Goal: Information Seeking & Learning: Learn about a topic

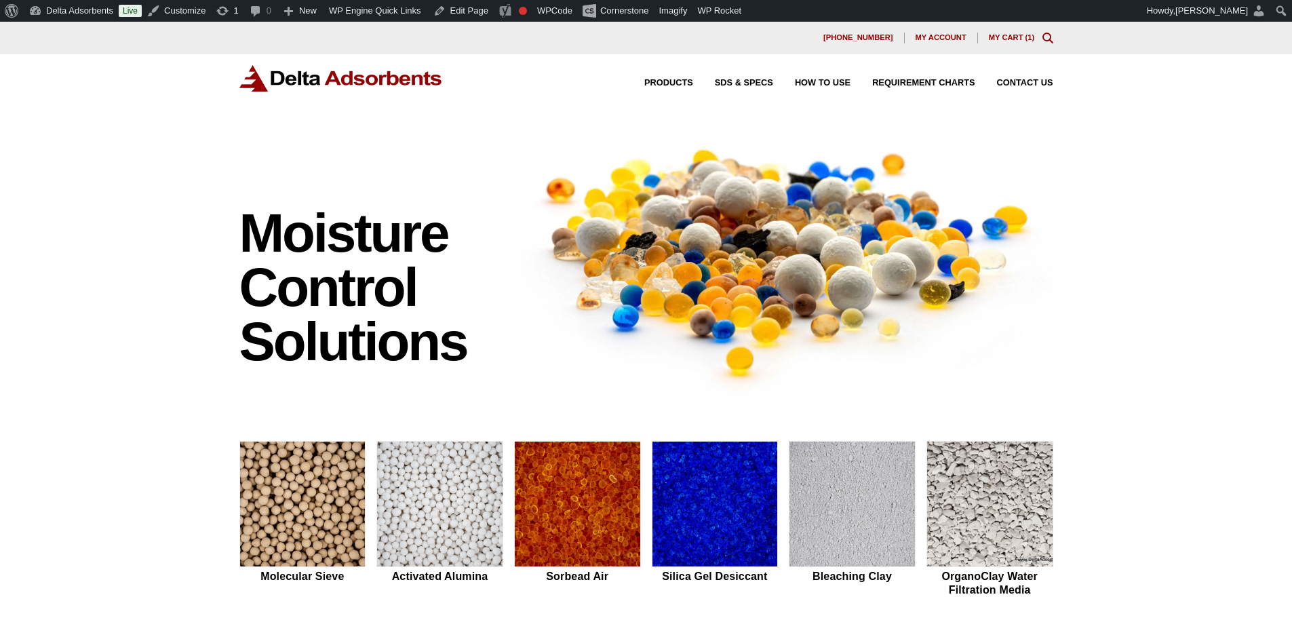
drag, startPoint x: 83, startPoint y: 244, endPoint x: 83, endPoint y: 219, distance: 25.1
click at [83, 244] on div "Moisture Control Solutions Moisture control solutions Molecular Sieve Activated…" at bounding box center [646, 573] width 1292 height 898
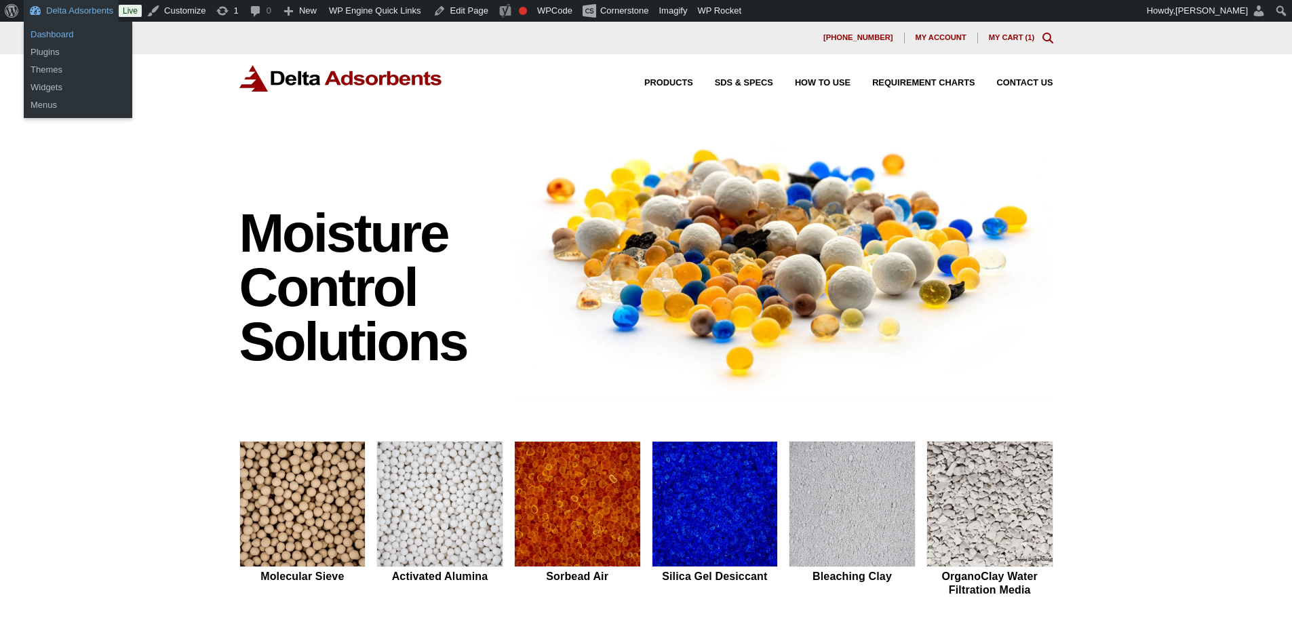
click at [69, 40] on link "Dashboard" at bounding box center [78, 35] width 109 height 18
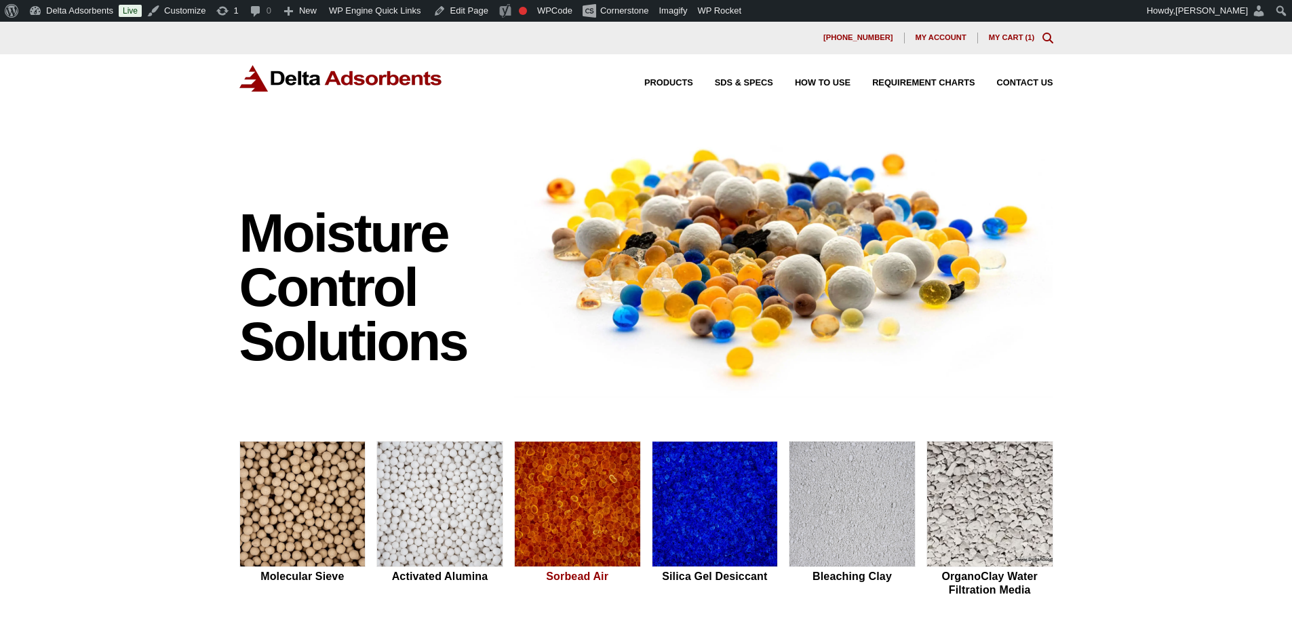
click at [566, 556] on img at bounding box center [577, 505] width 125 height 126
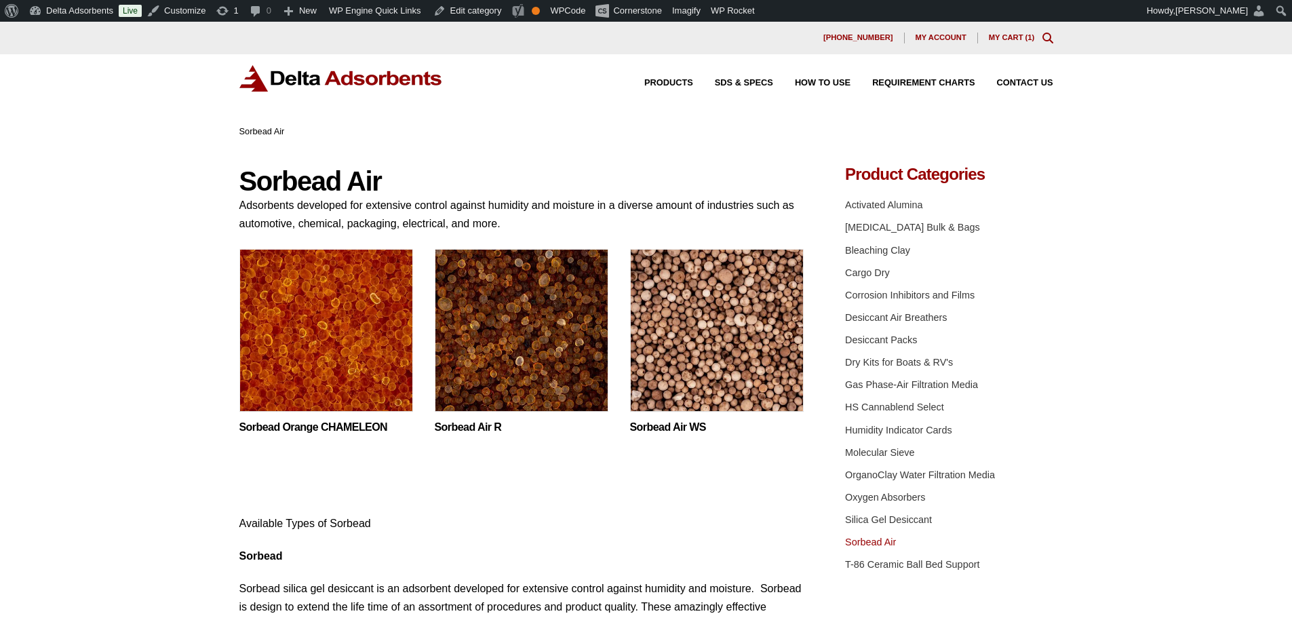
click at [327, 307] on img at bounding box center [326, 334] width 174 height 170
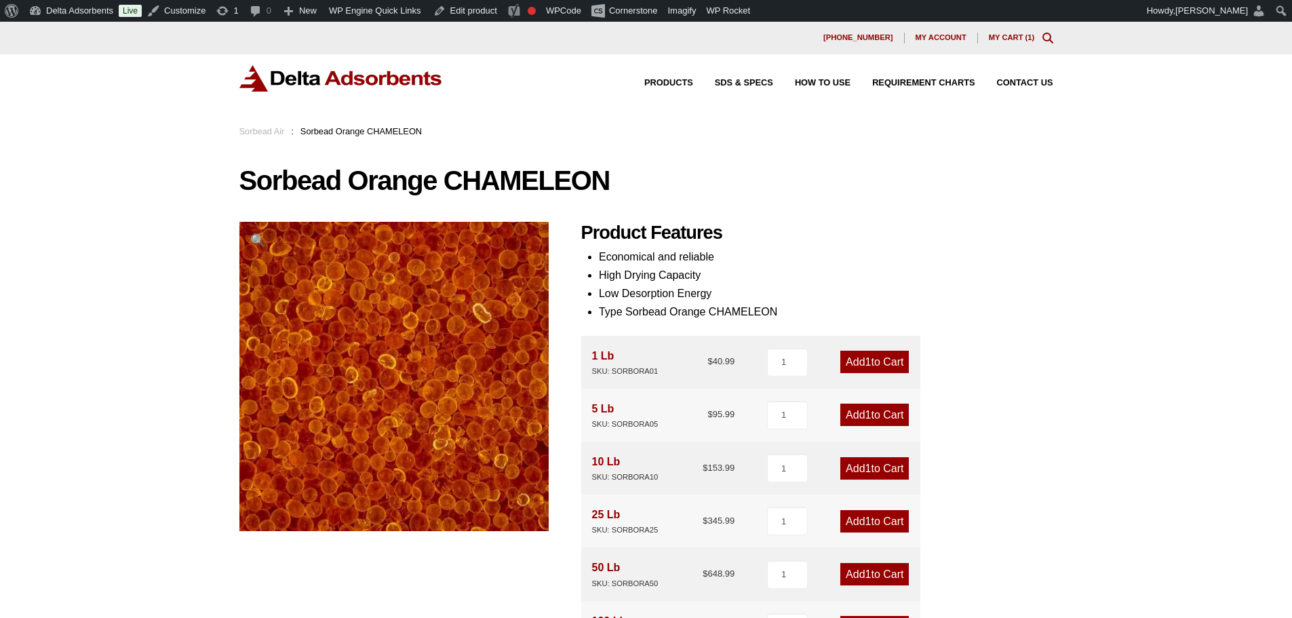
click at [293, 79] on img at bounding box center [341, 78] width 204 height 26
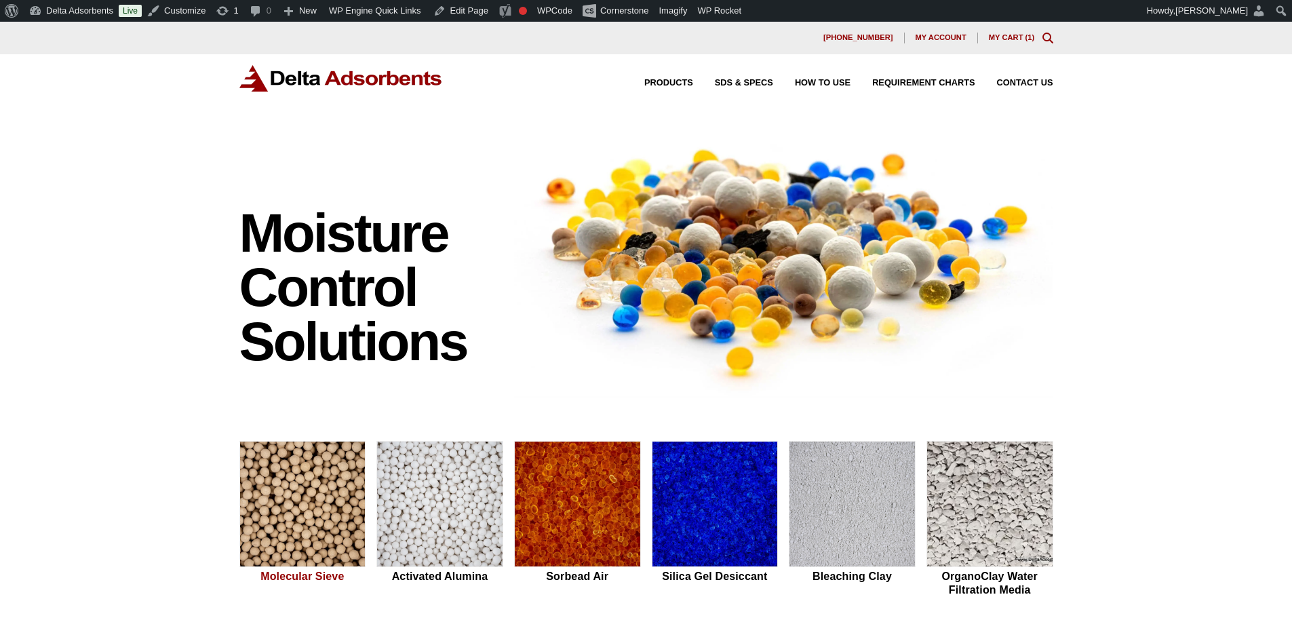
click at [271, 459] on img at bounding box center [302, 505] width 125 height 126
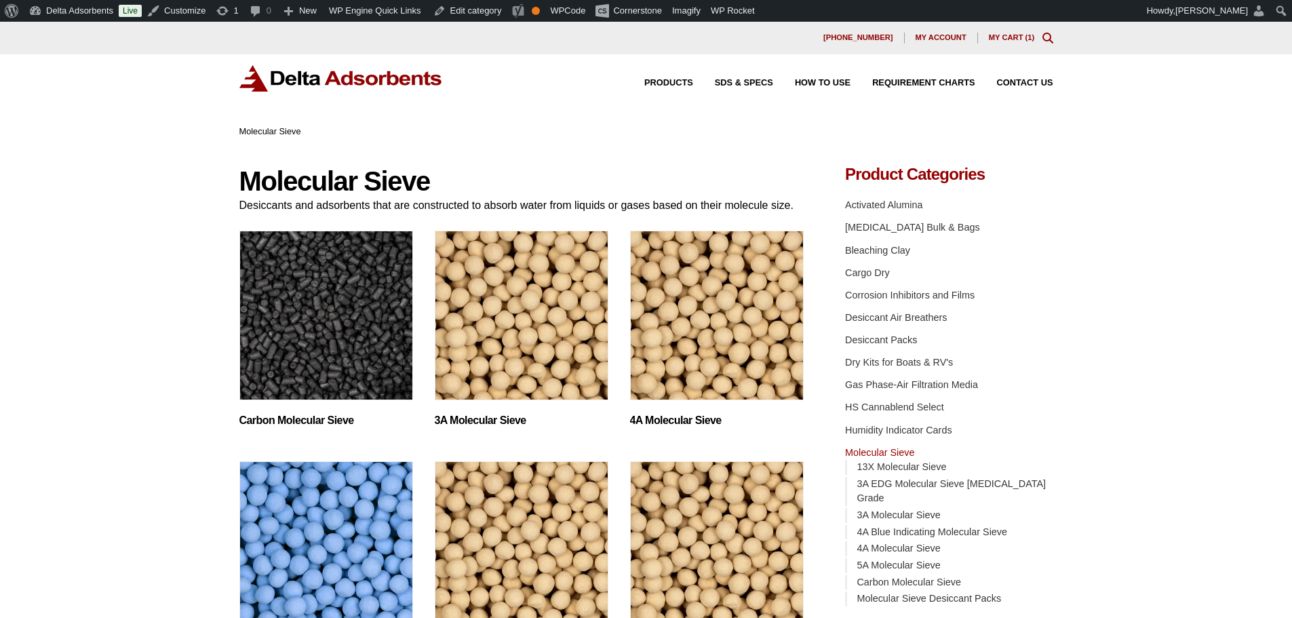
click at [560, 383] on img "Visit product category 3A Molecular Sieve" at bounding box center [522, 316] width 174 height 170
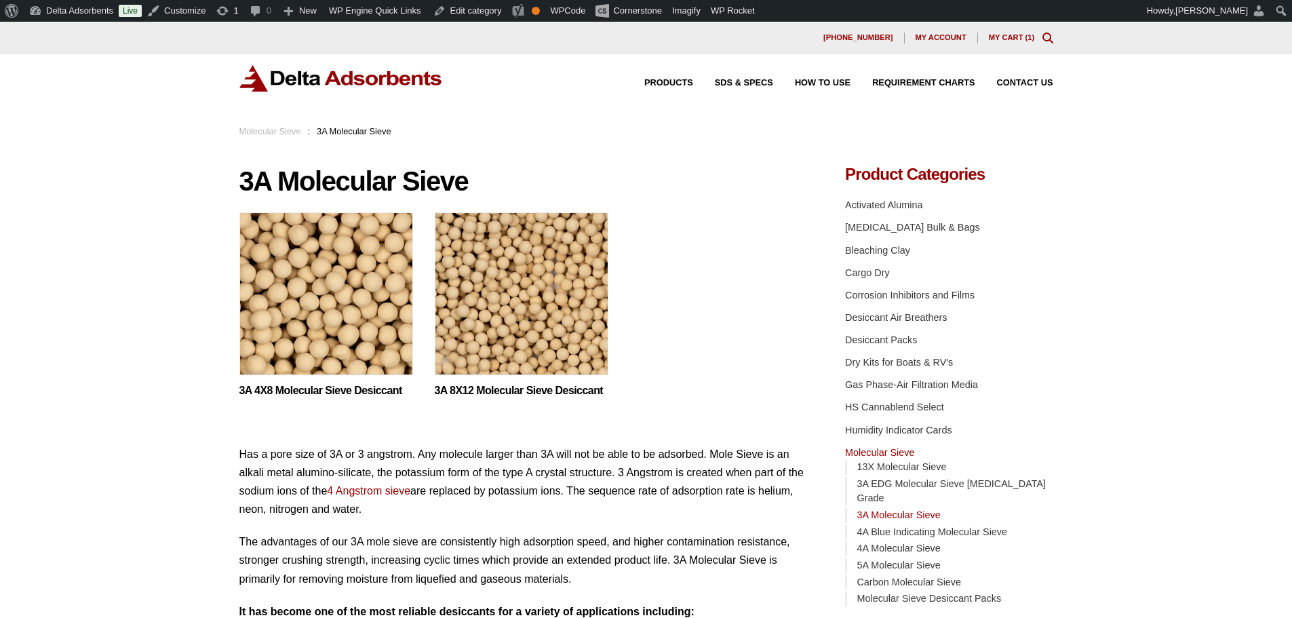
click at [305, 301] on img at bounding box center [326, 297] width 174 height 170
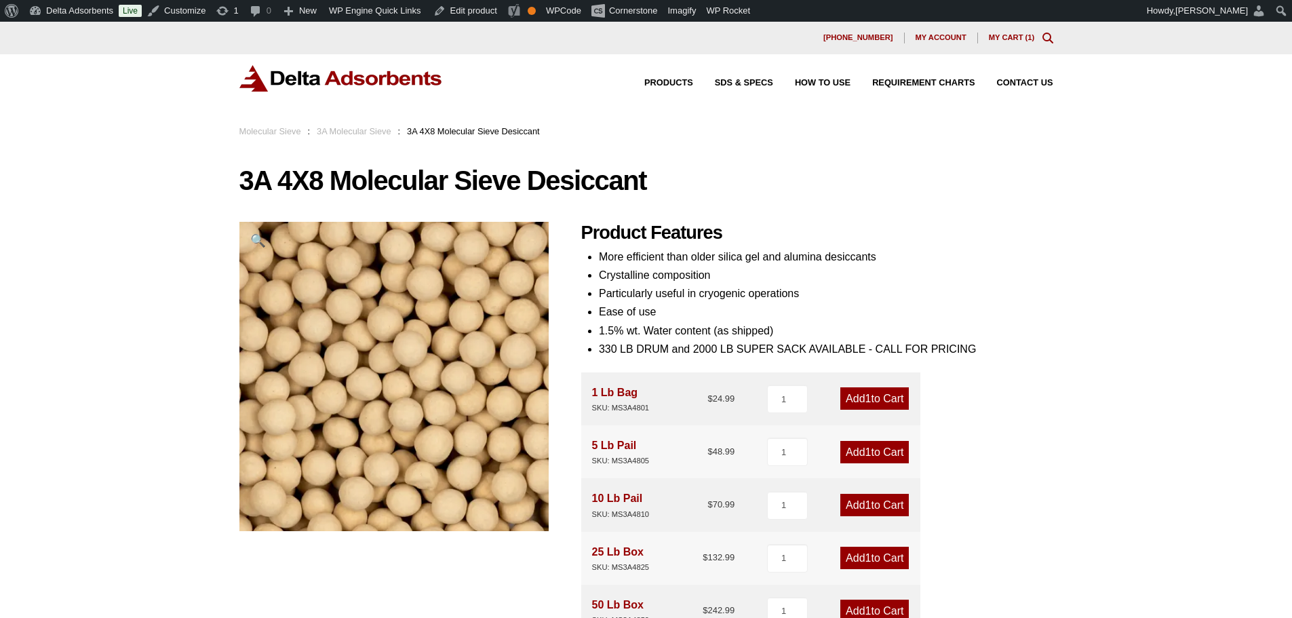
click at [360, 85] on img at bounding box center [341, 78] width 204 height 26
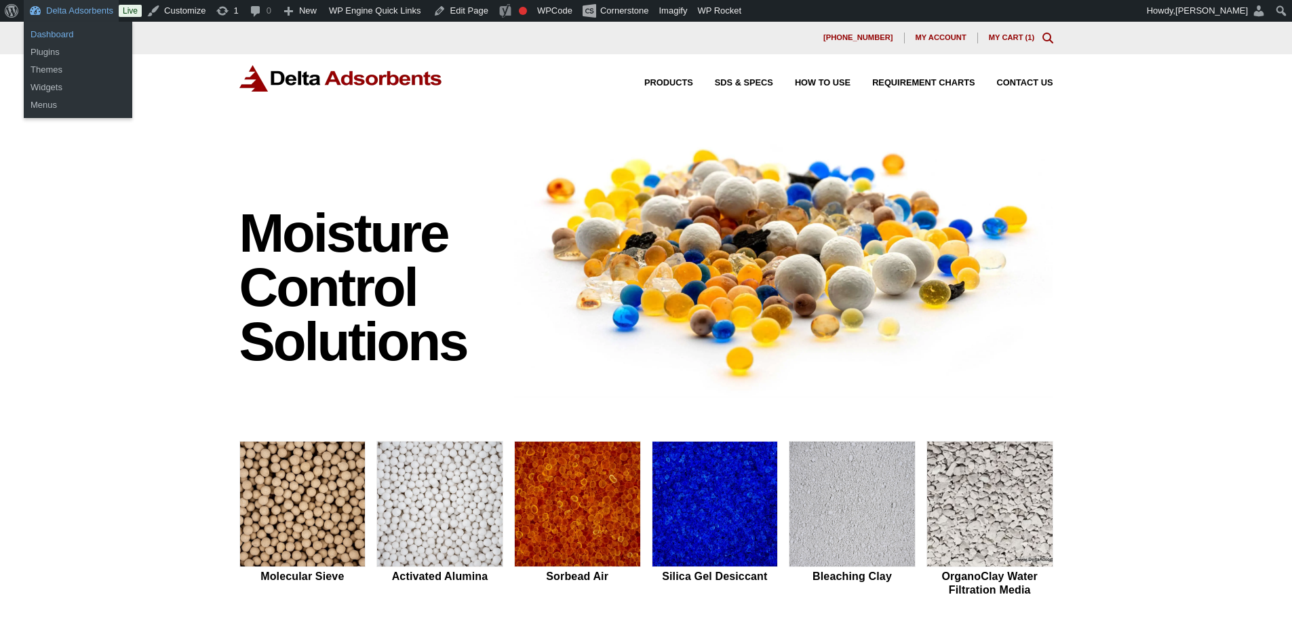
click at [61, 40] on link "Dashboard" at bounding box center [78, 35] width 109 height 18
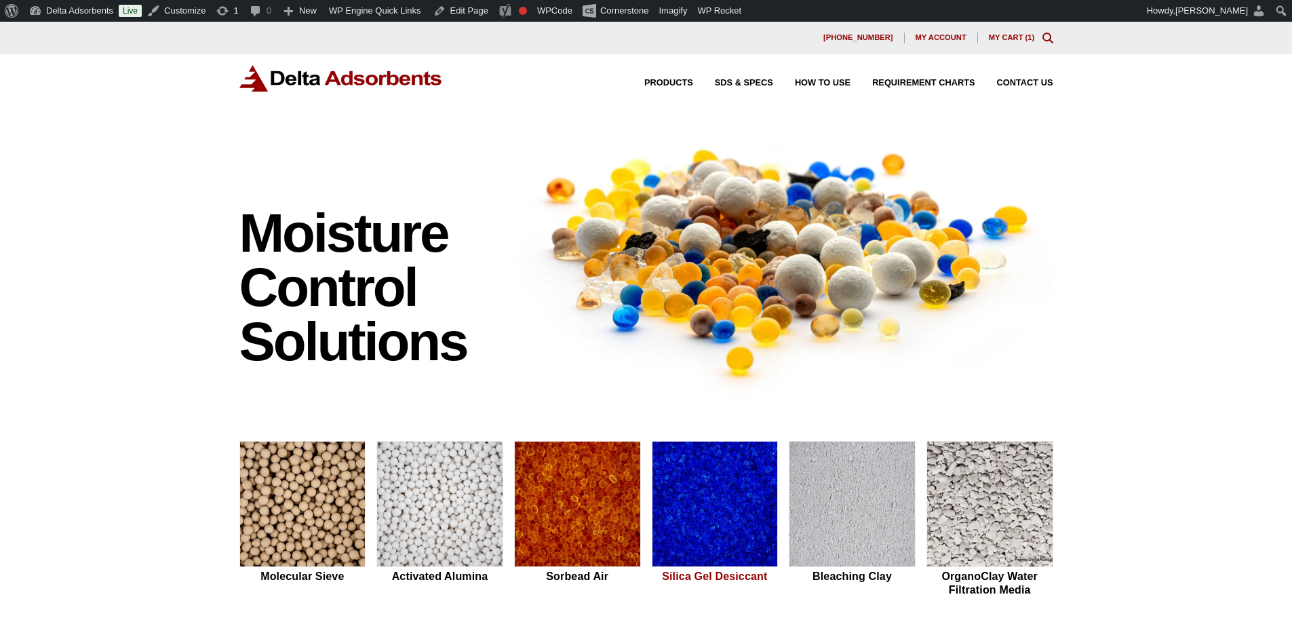
click at [665, 507] on img at bounding box center [715, 505] width 125 height 126
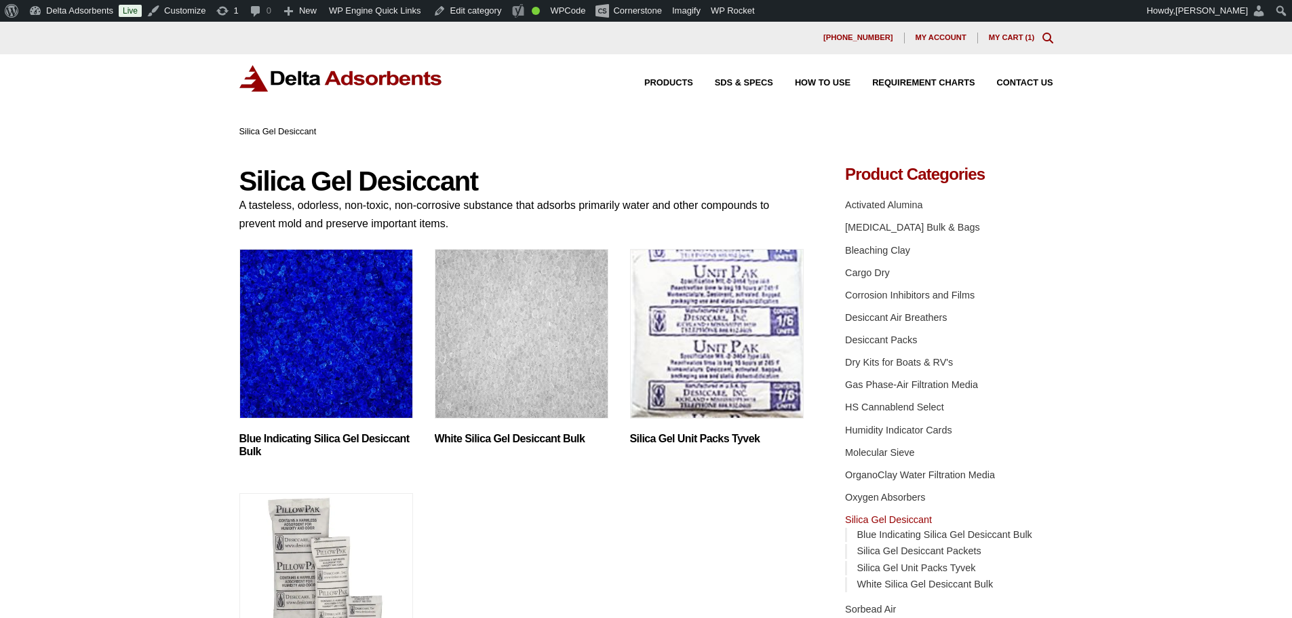
click at [294, 387] on img "Visit product category Blue Indicating Silica Gel Desiccant Bulk" at bounding box center [326, 334] width 174 height 170
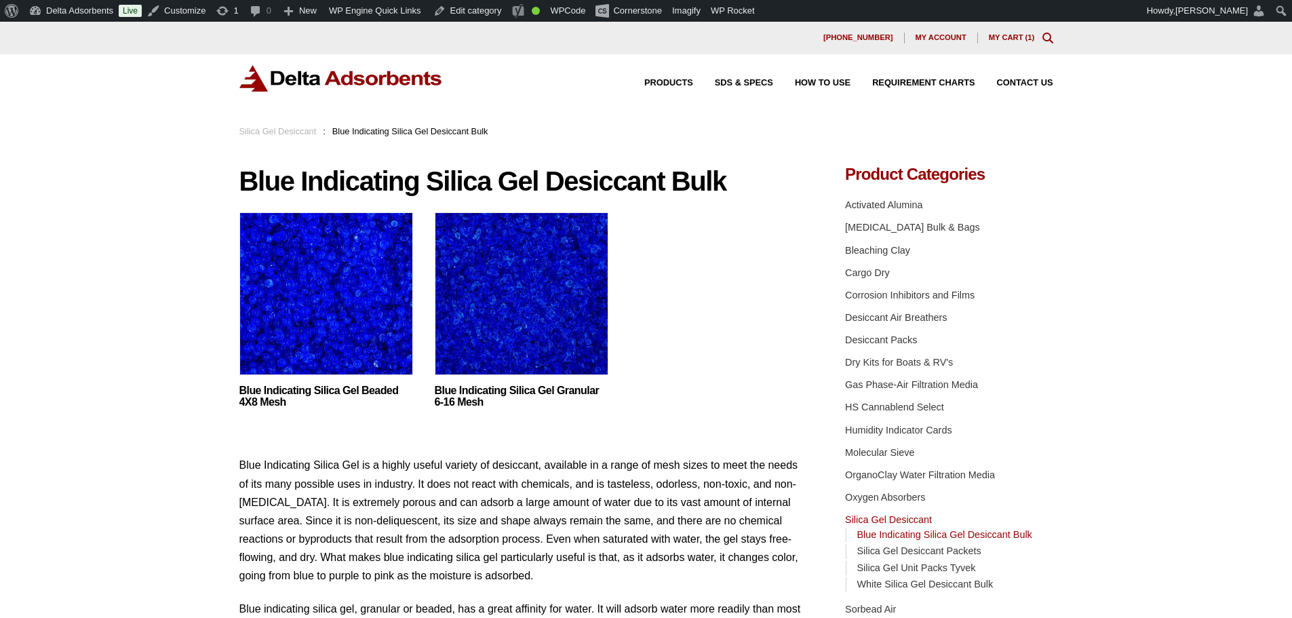
click at [326, 283] on img at bounding box center [326, 297] width 174 height 170
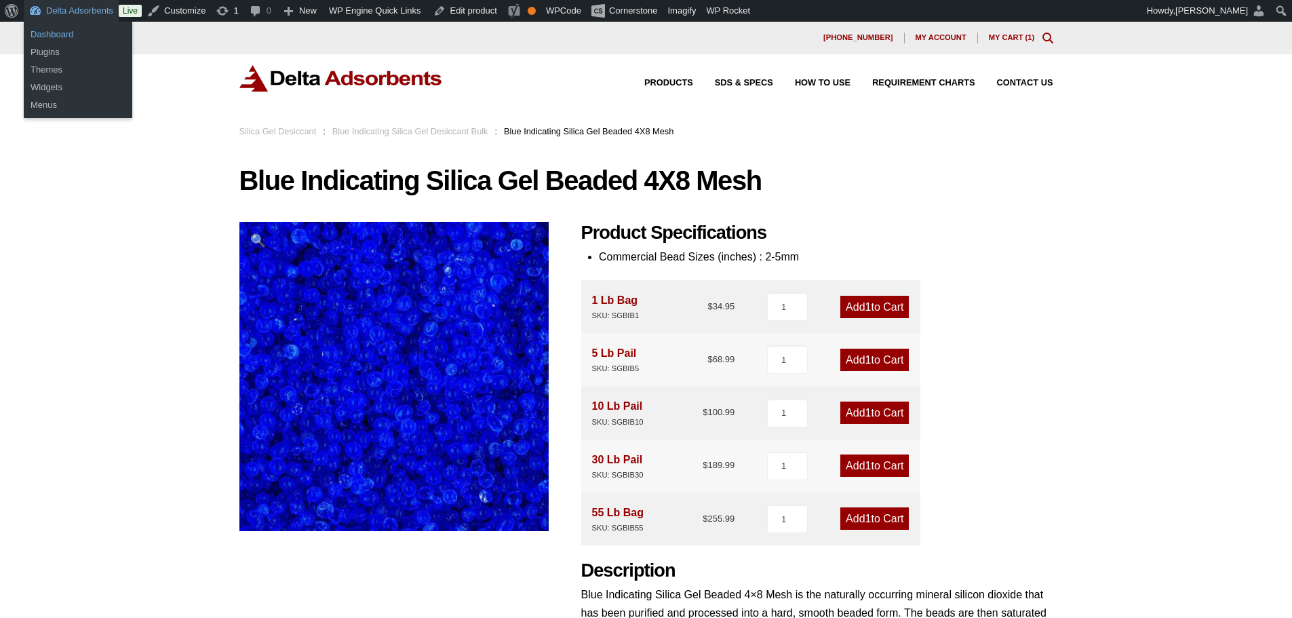
click at [62, 33] on link "Dashboard" at bounding box center [78, 35] width 109 height 18
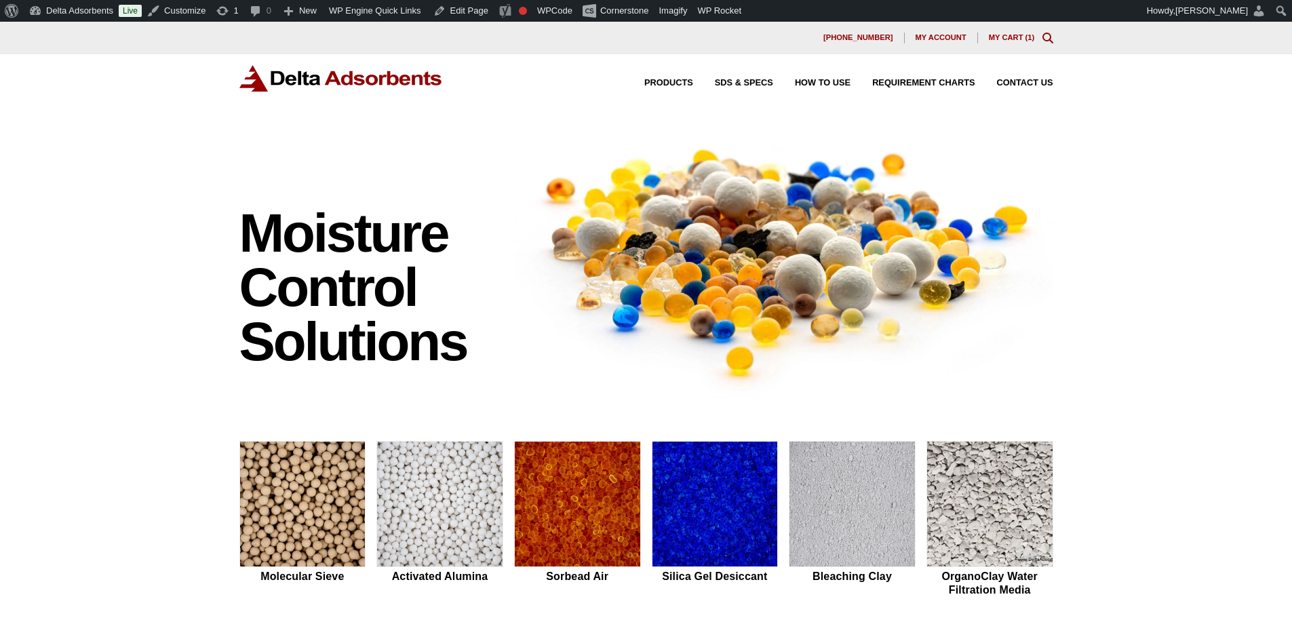
click at [1220, 216] on div "Moisture Control Solutions Moisture control solutions Molecular Sieve Activated…" at bounding box center [646, 573] width 1292 height 898
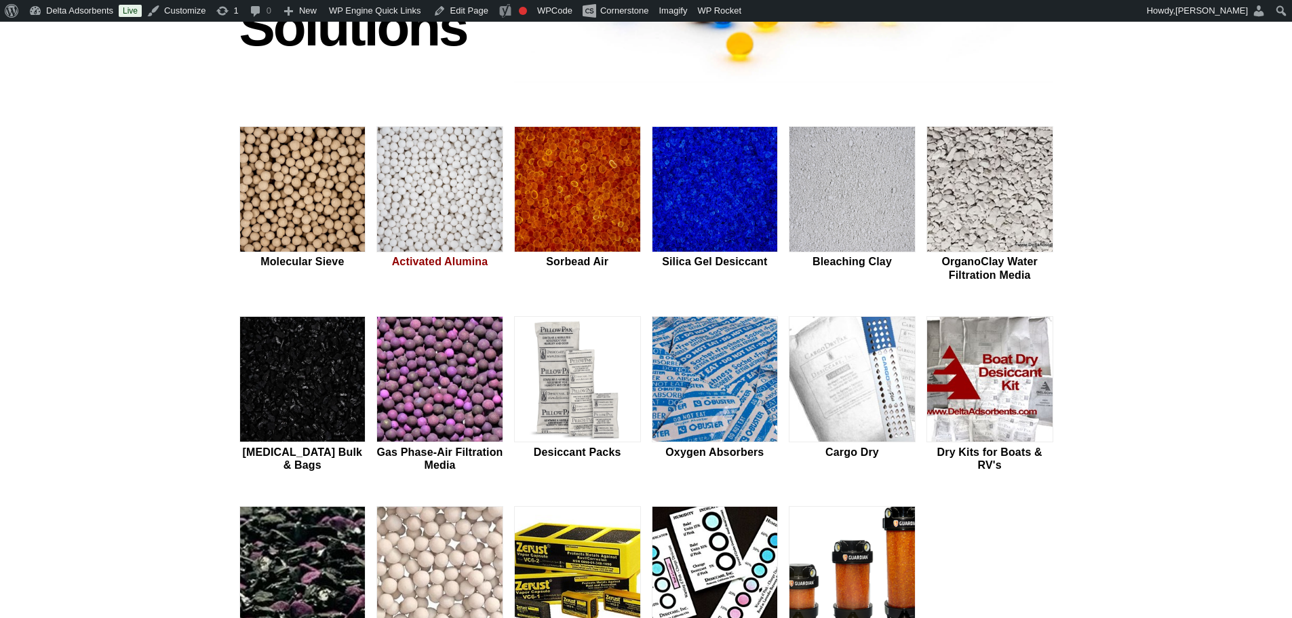
scroll to position [317, 0]
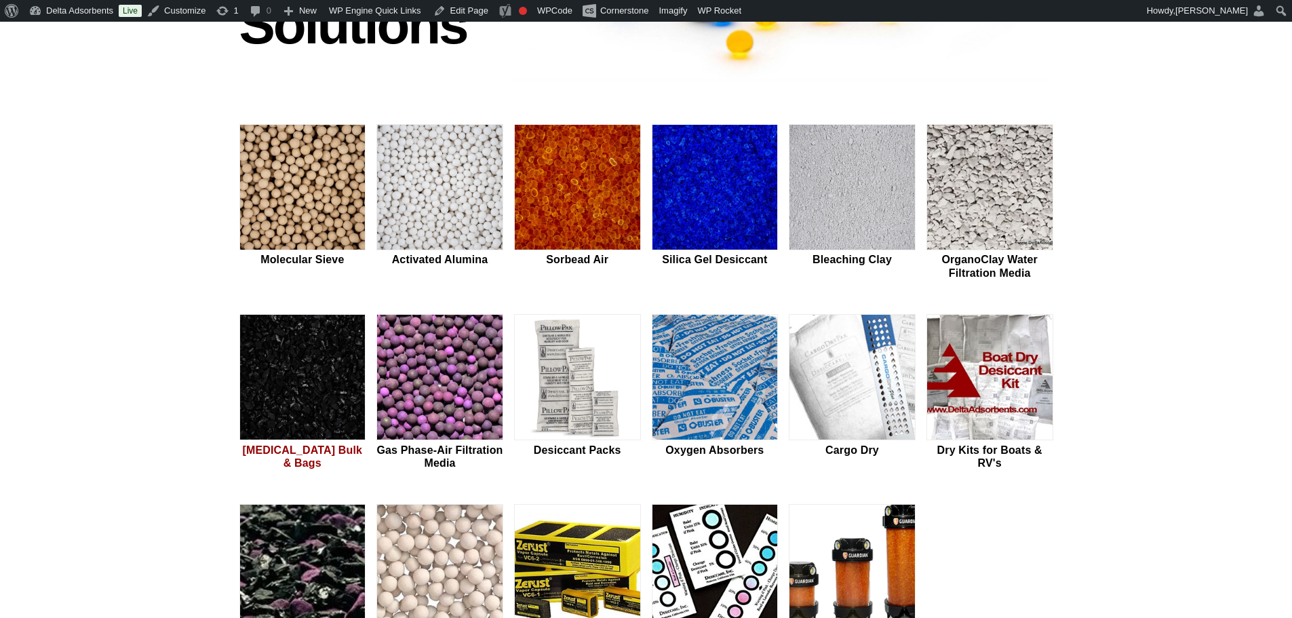
click at [334, 392] on img at bounding box center [302, 378] width 125 height 126
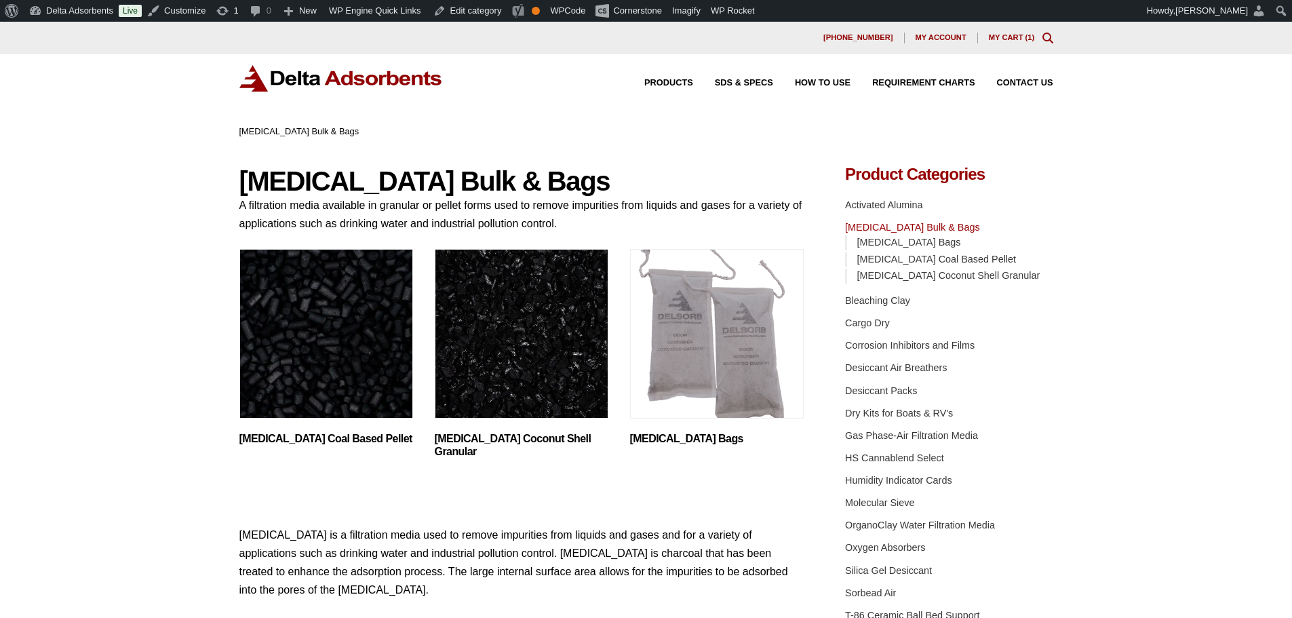
click at [339, 336] on img "Visit product category Activated Carbon Coal Based Pellet" at bounding box center [326, 334] width 174 height 170
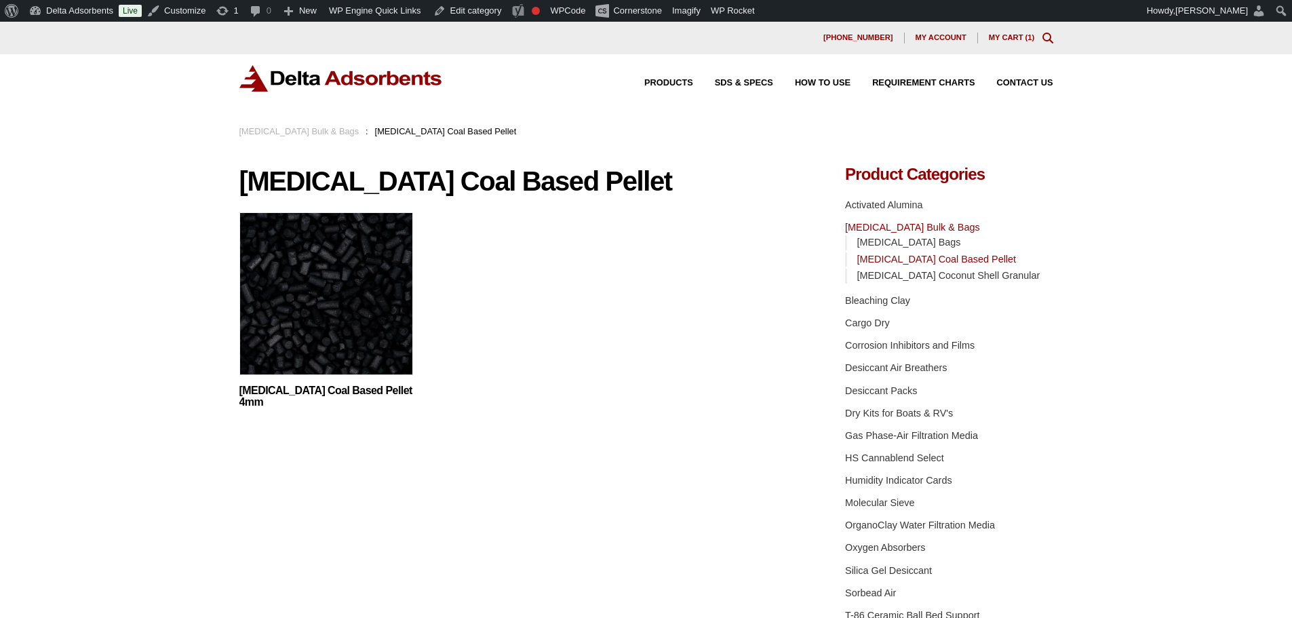
click at [340, 336] on img at bounding box center [326, 297] width 174 height 170
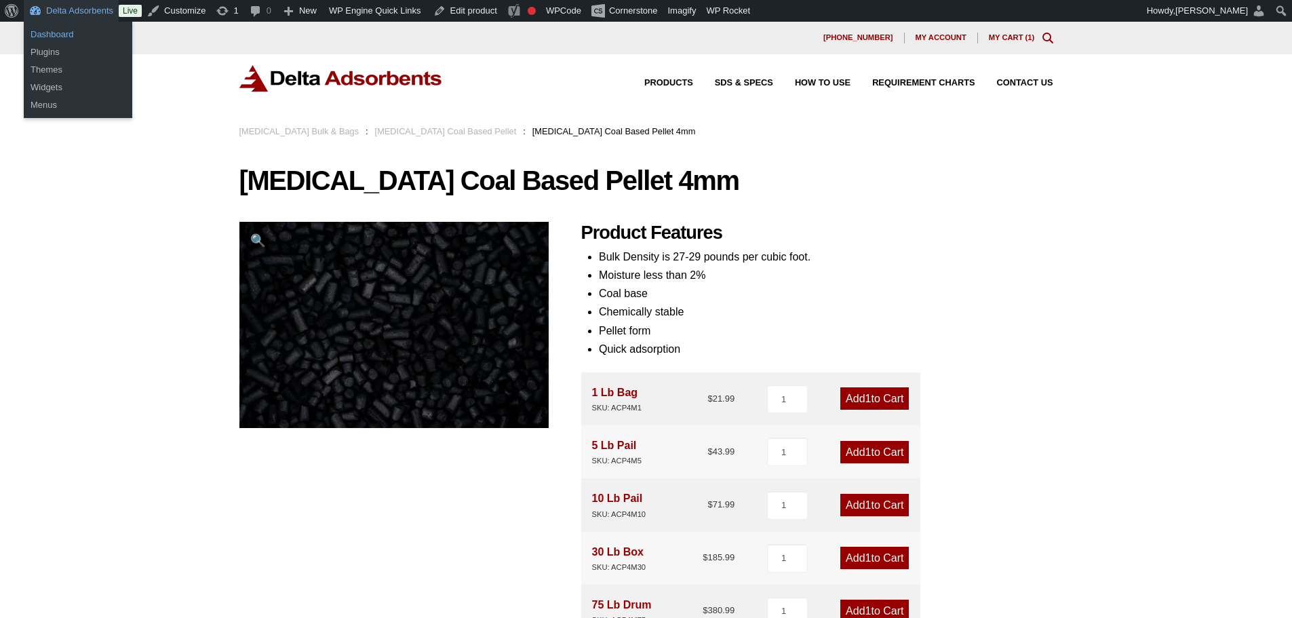
click at [69, 31] on link "Dashboard" at bounding box center [78, 35] width 109 height 18
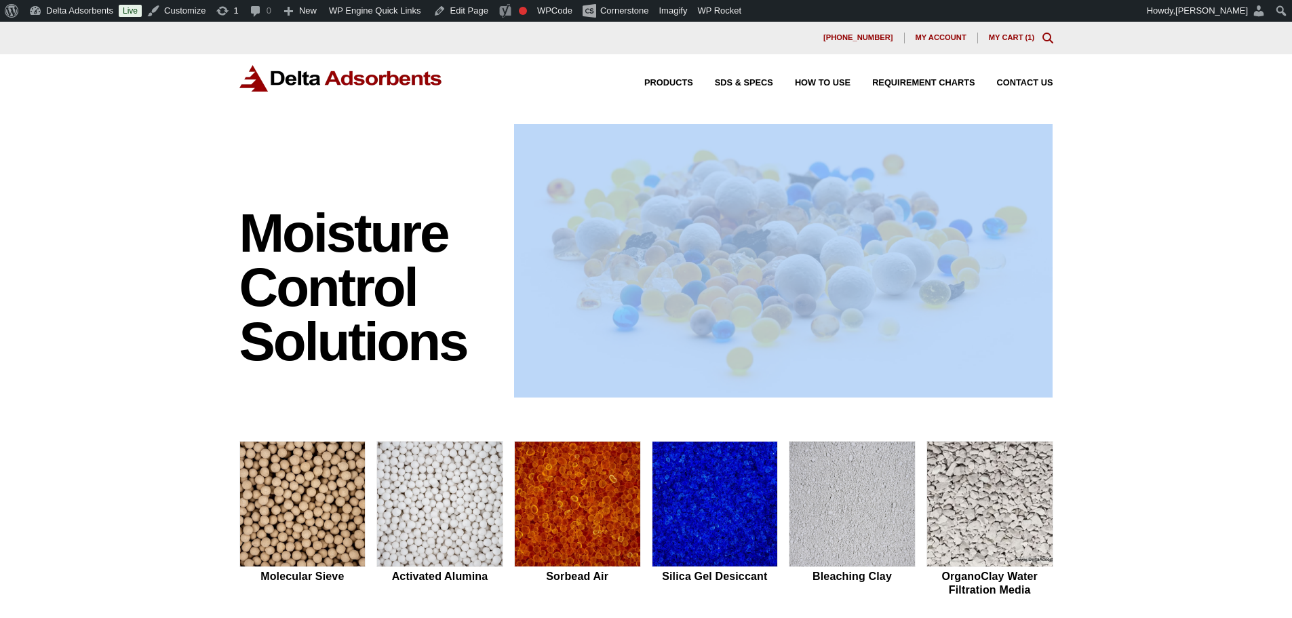
drag, startPoint x: 1146, startPoint y: 288, endPoint x: 667, endPoint y: 258, distance: 479.2
click at [667, 258] on div "Moisture Control Solutions Moisture control solutions Molecular Sieve Activated…" at bounding box center [646, 573] width 1292 height 898
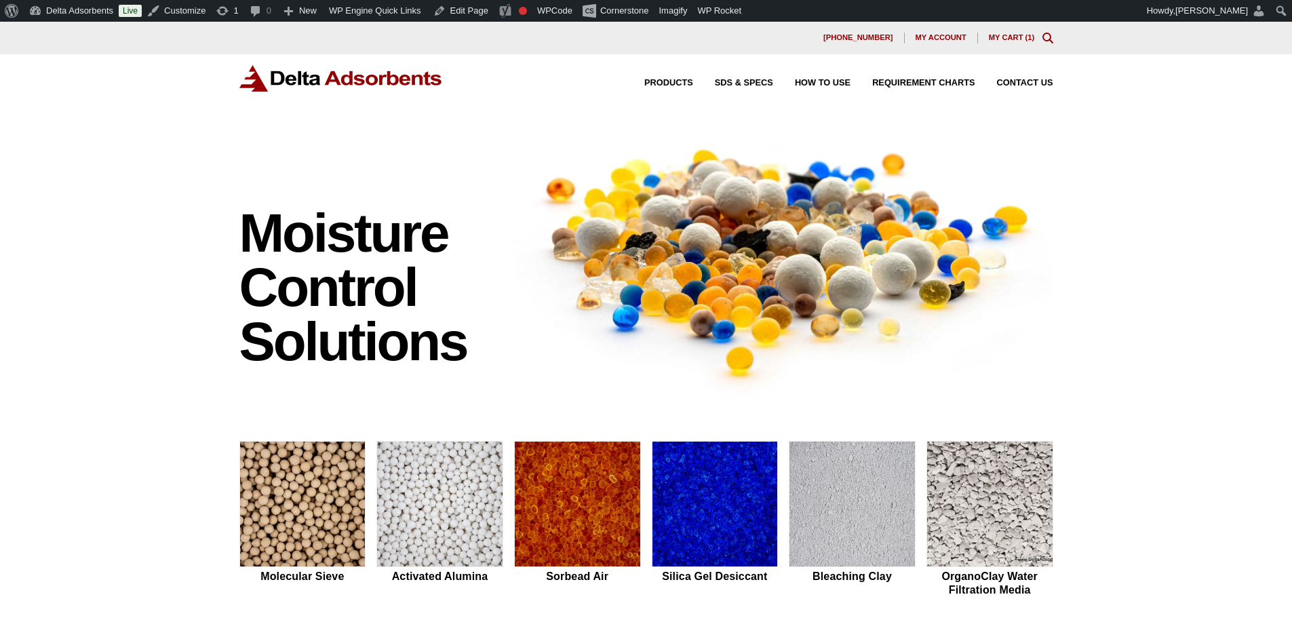
click at [1224, 290] on div "Moisture Control Solutions Moisture control solutions Molecular Sieve Activated…" at bounding box center [646, 573] width 1292 height 898
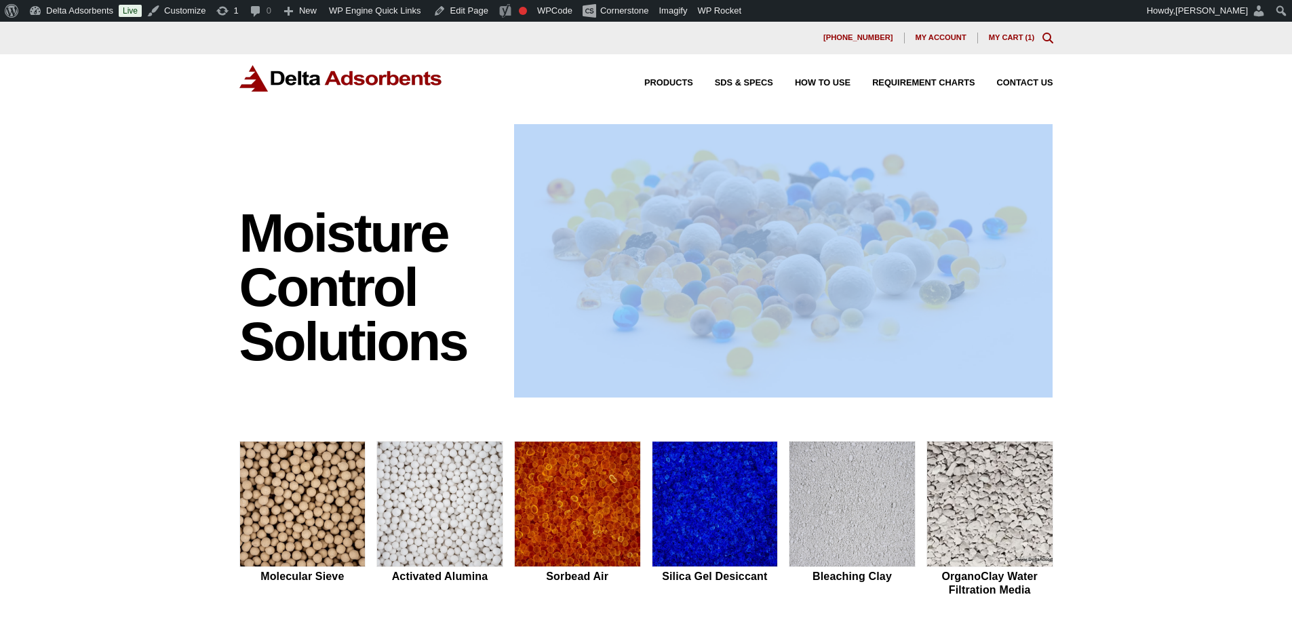
drag, startPoint x: 1198, startPoint y: 290, endPoint x: 569, endPoint y: 234, distance: 631.3
click at [569, 234] on div "Moisture Control Solutions Moisture control solutions Molecular Sieve Activated…" at bounding box center [646, 573] width 1292 height 898
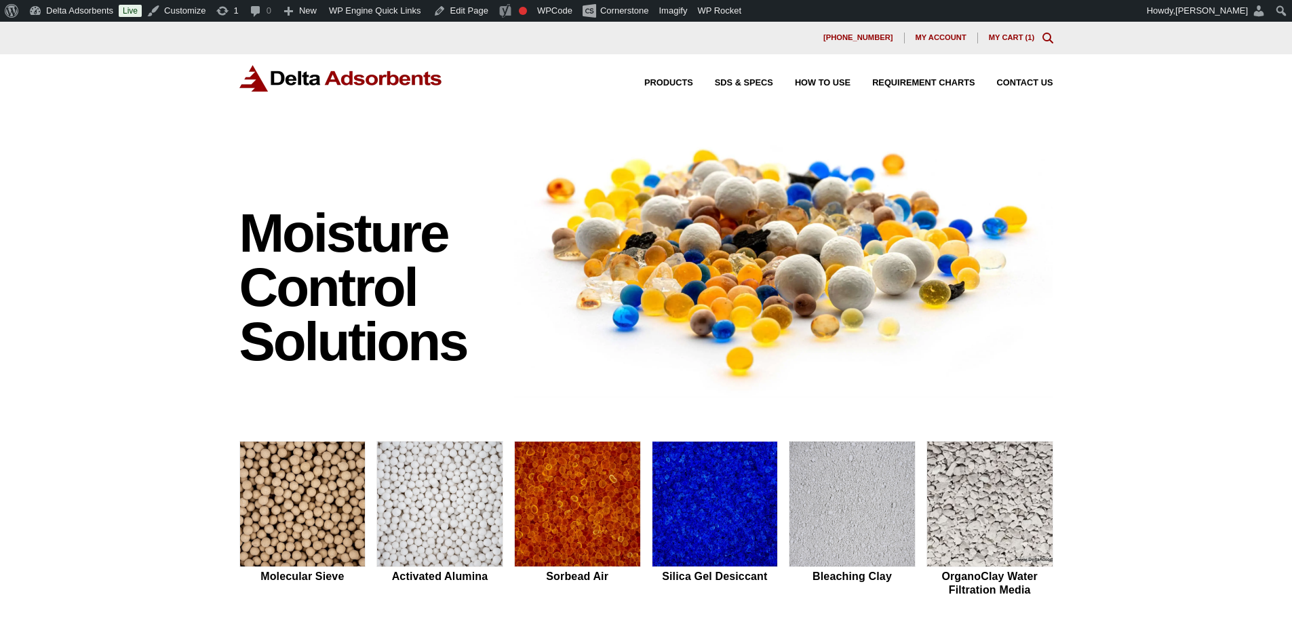
click at [136, 284] on div "Moisture Control Solutions Moisture control solutions Molecular Sieve Activated…" at bounding box center [646, 573] width 1292 height 898
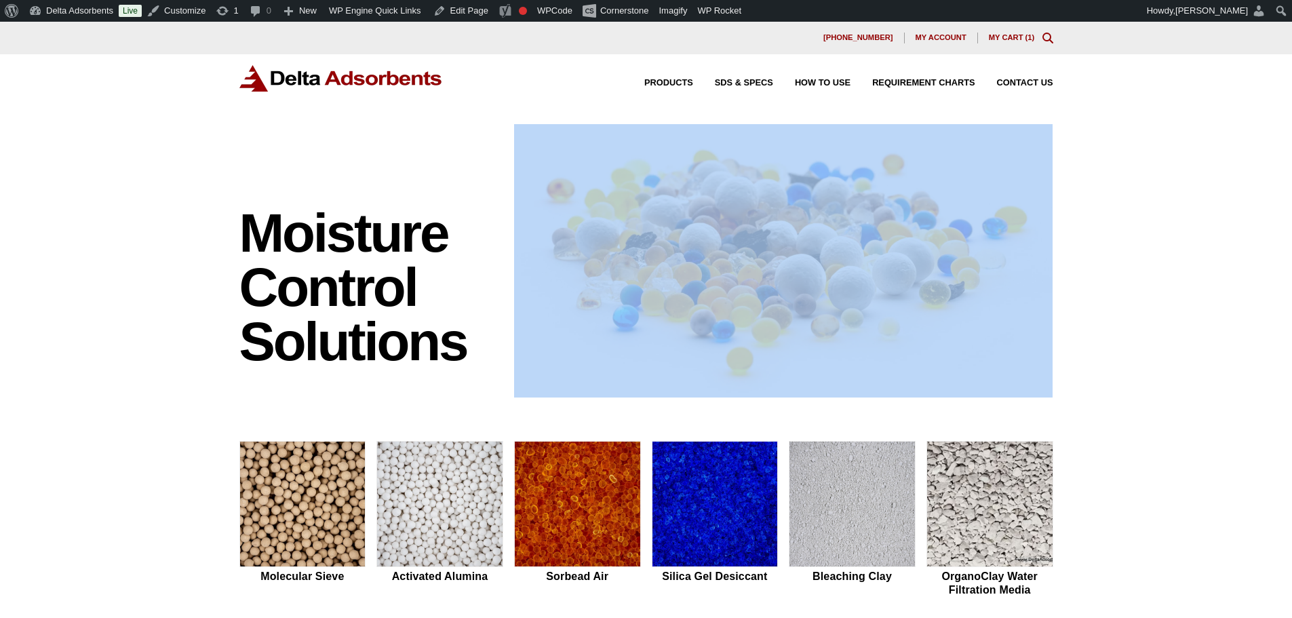
drag, startPoint x: 1125, startPoint y: 341, endPoint x: 722, endPoint y: 271, distance: 409.1
click at [722, 271] on div "Moisture Control Solutions Moisture control solutions Molecular Sieve Activated…" at bounding box center [646, 573] width 1292 height 898
drag, startPoint x: 1136, startPoint y: 349, endPoint x: 579, endPoint y: 188, distance: 579.2
click at [594, 188] on div "Moisture Control Solutions Moisture control solutions Molecular Sieve Activated…" at bounding box center [646, 573] width 1292 height 898
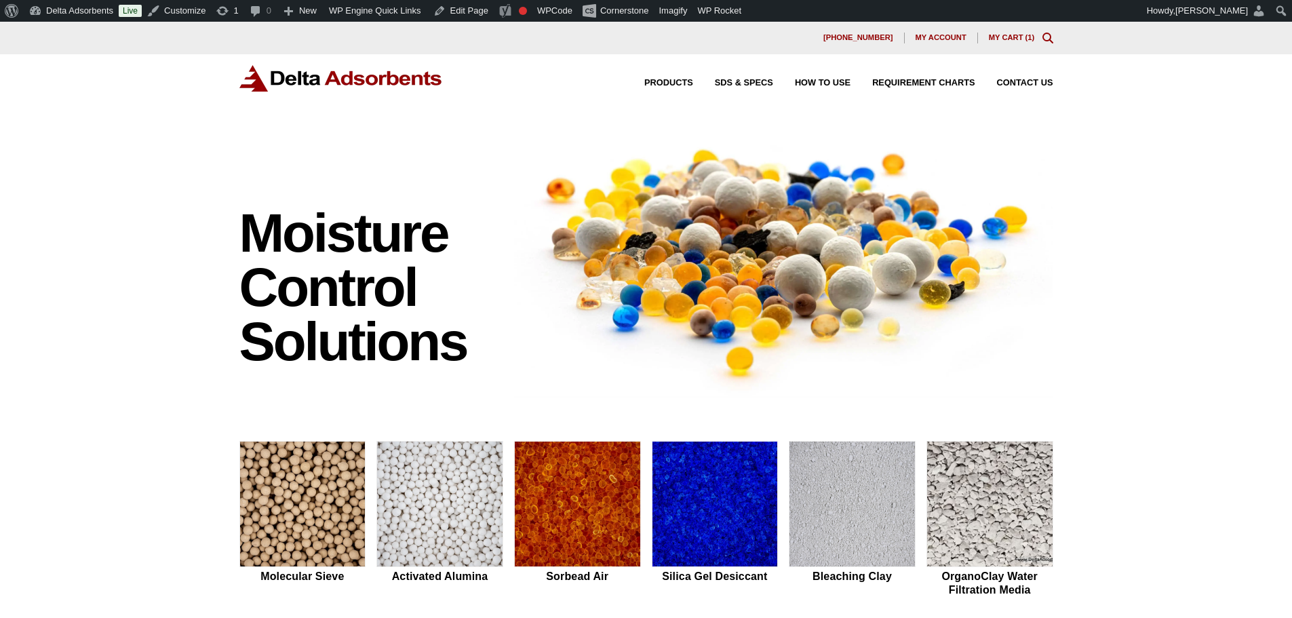
click at [164, 317] on div "Moisture Control Solutions Moisture control solutions Molecular Sieve Activated…" at bounding box center [646, 573] width 1292 height 898
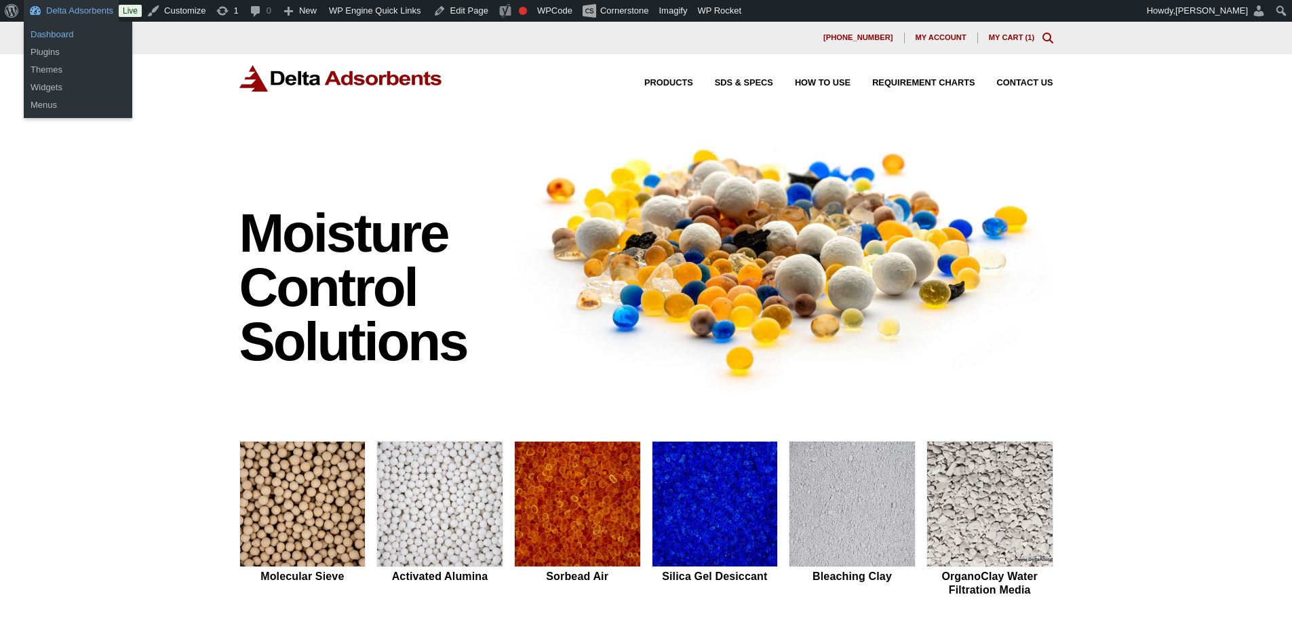
click at [65, 35] on link "Dashboard" at bounding box center [78, 35] width 109 height 18
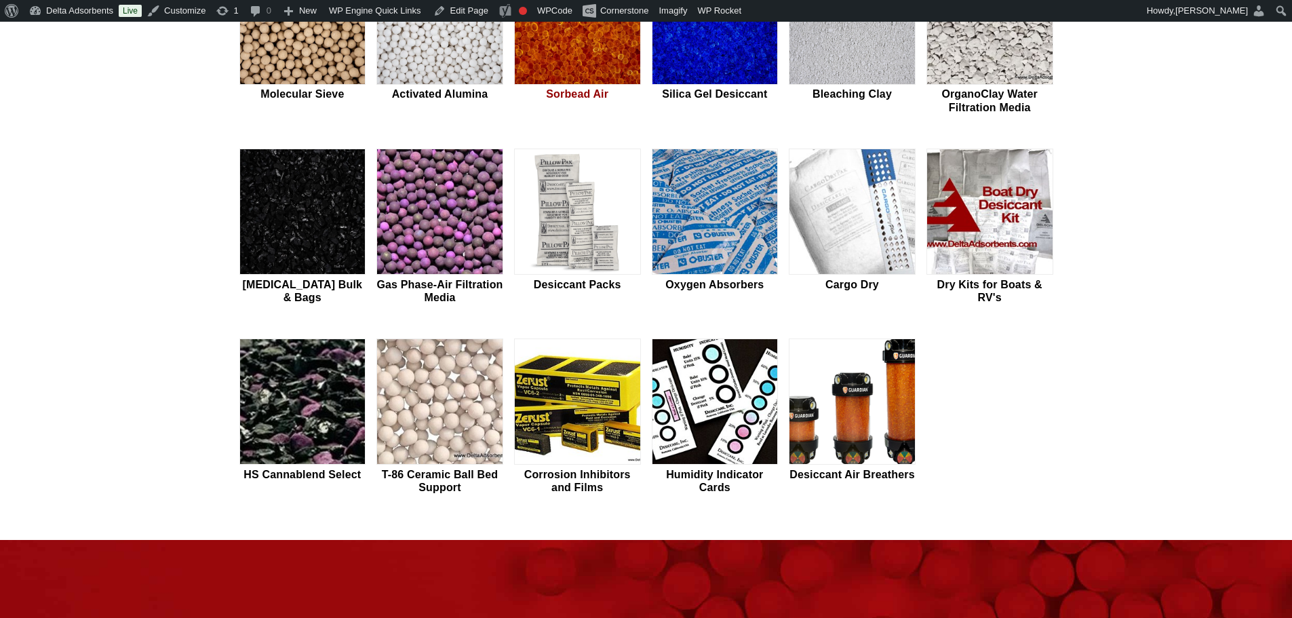
scroll to position [497, 0]
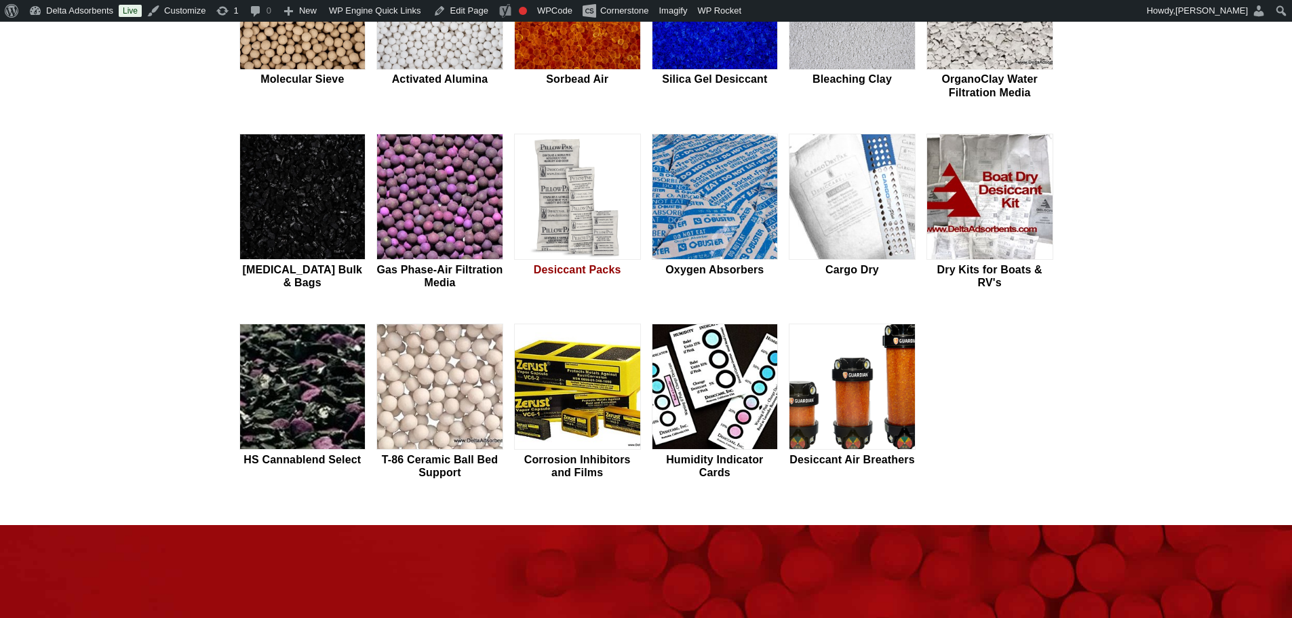
click at [574, 208] on img at bounding box center [577, 197] width 125 height 126
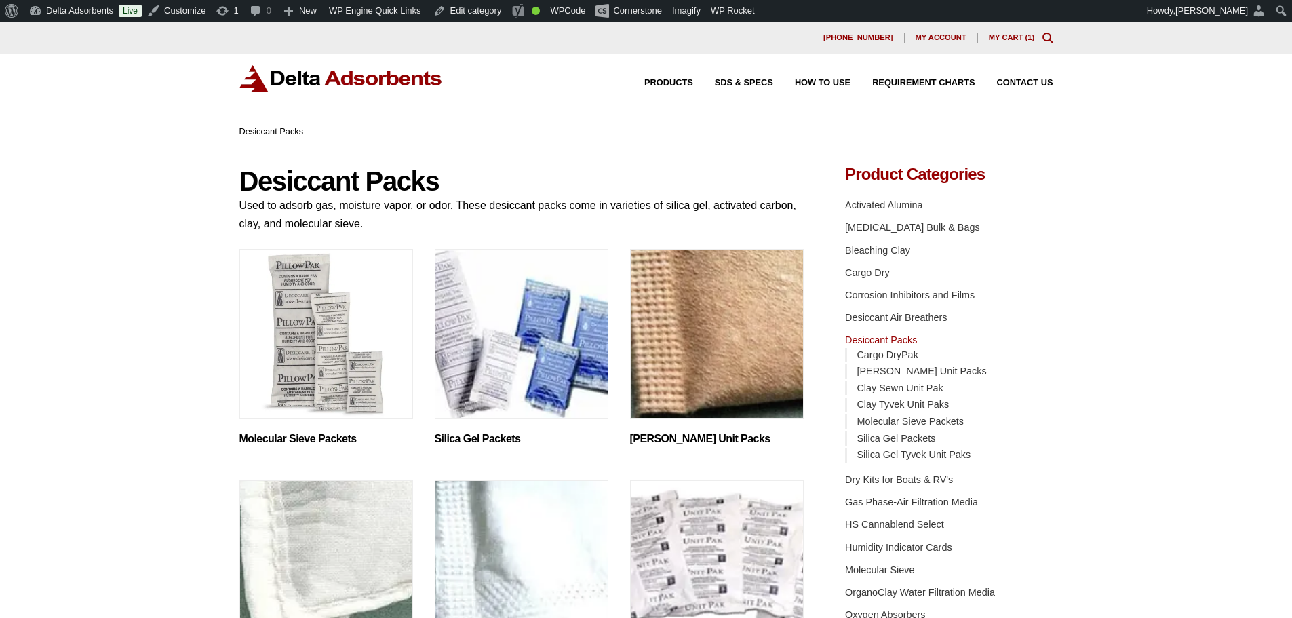
click at [368, 332] on img "Visit product category Molecular Sieve Packets" at bounding box center [326, 334] width 174 height 170
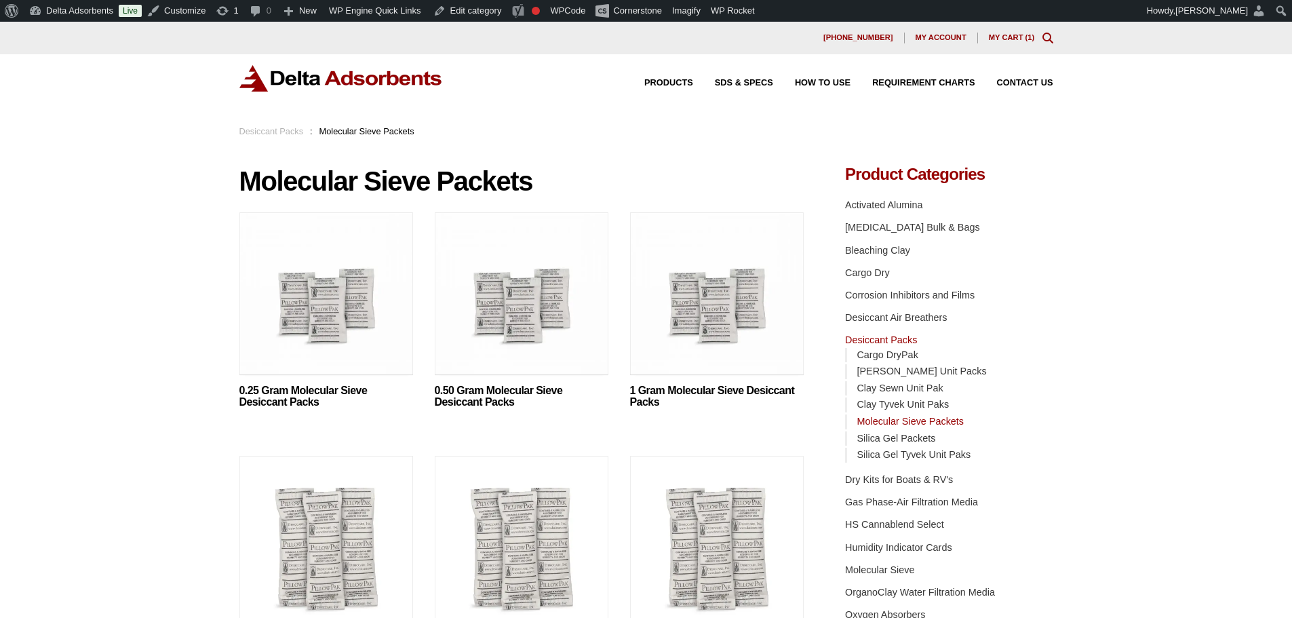
click at [368, 332] on img at bounding box center [326, 297] width 174 height 170
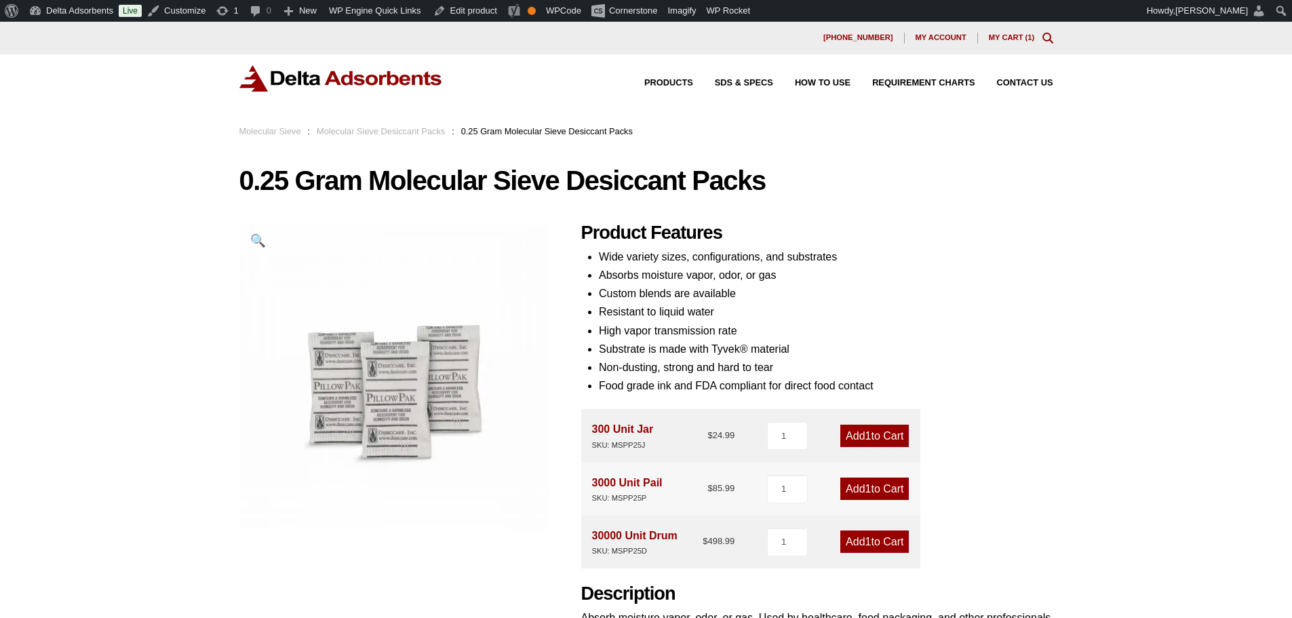
click at [369, 79] on img at bounding box center [341, 78] width 204 height 26
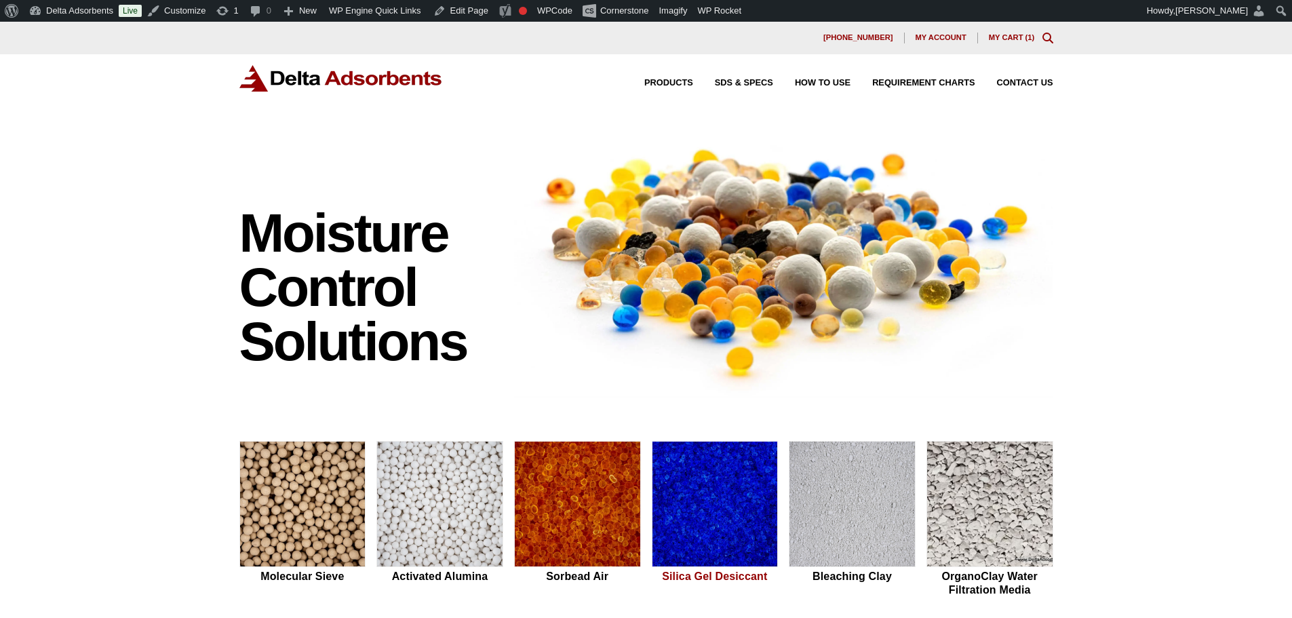
click at [759, 485] on img at bounding box center [715, 505] width 125 height 126
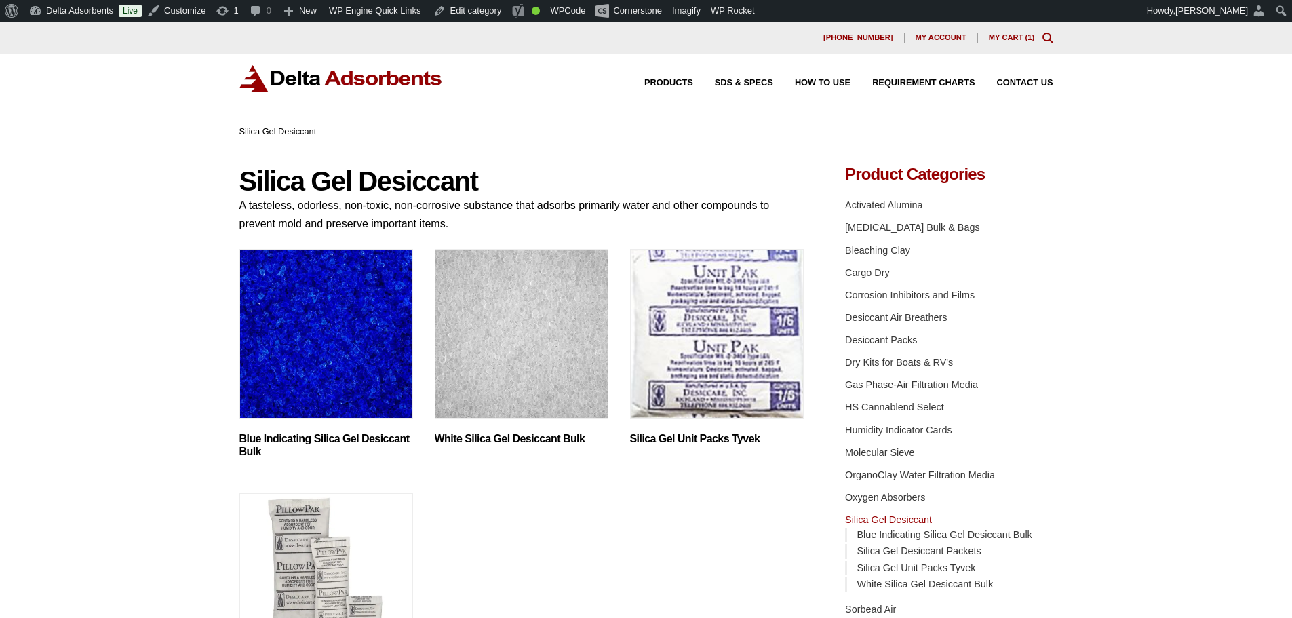
click at [401, 339] on img "Visit product category Blue Indicating Silica Gel Desiccant Bulk" at bounding box center [326, 334] width 174 height 170
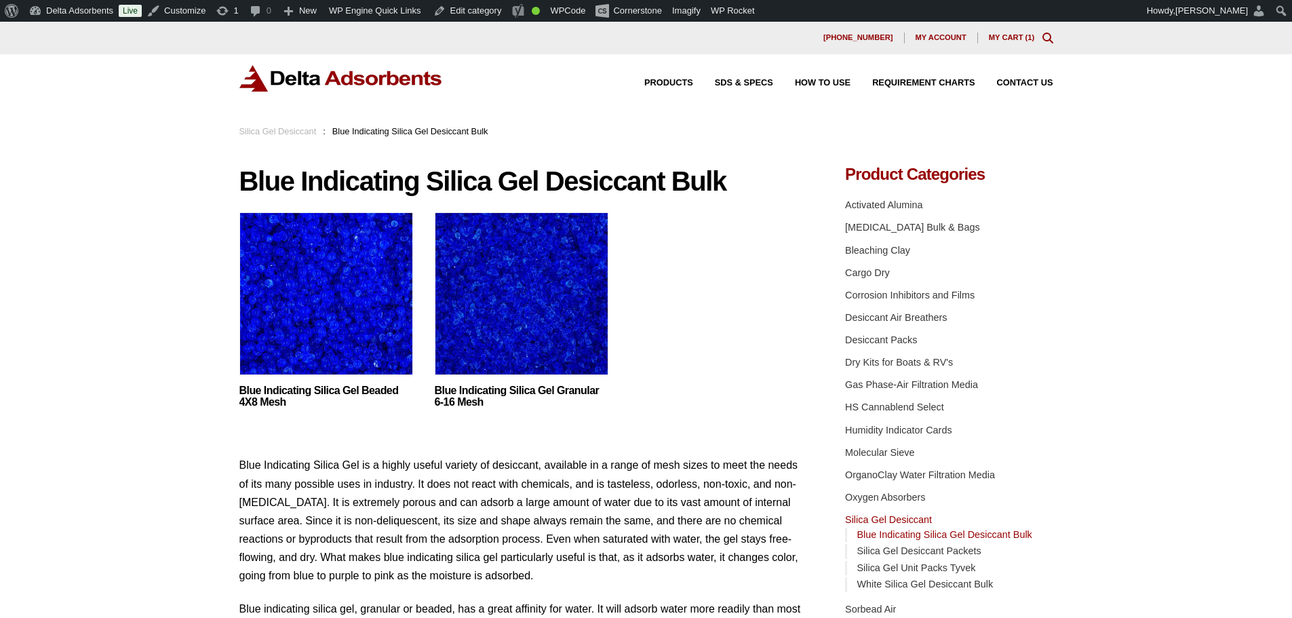
click at [399, 336] on img at bounding box center [326, 297] width 174 height 170
